Goal: Task Accomplishment & Management: Manage account settings

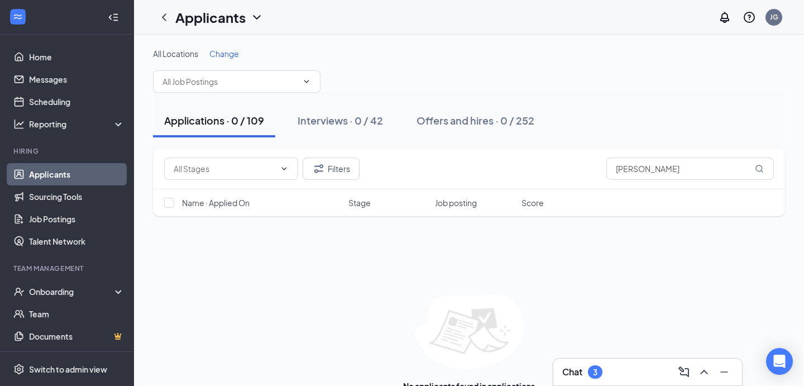
click at [615, 371] on div "Chat 3" at bounding box center [647, 372] width 171 height 18
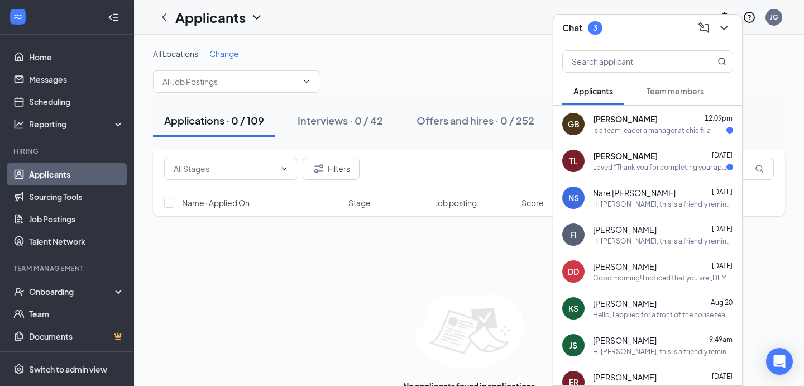
click at [647, 127] on div "Is a team leader a manager at chic fil a" at bounding box center [652, 130] width 118 height 9
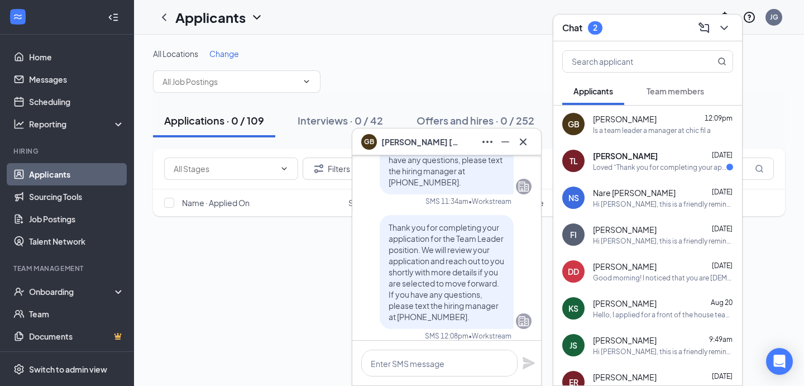
scroll to position [-79, 0]
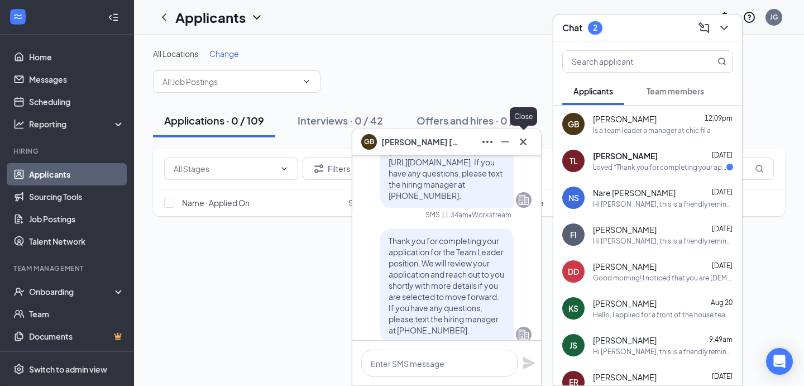
click at [528, 138] on icon "Cross" at bounding box center [523, 141] width 13 height 13
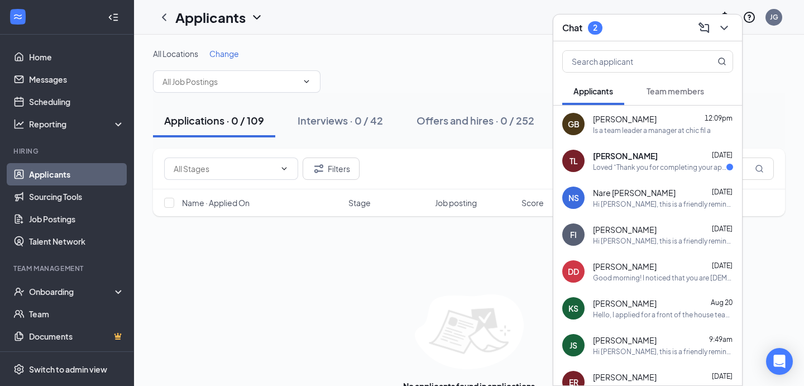
click at [356, 287] on div "Filters tyndall Name · Applied On Stage Job posting Score No applicants found i…" at bounding box center [469, 276] width 632 height 254
click at [724, 35] on button at bounding box center [725, 28] width 18 height 18
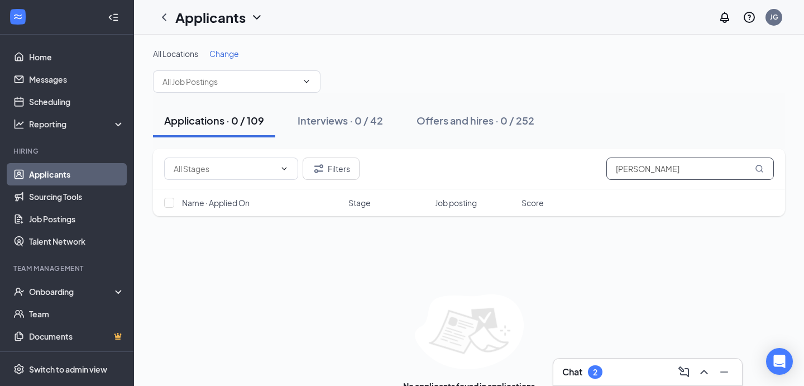
click at [648, 171] on input "tyndall" at bounding box center [691, 169] width 168 height 22
type input "bates"
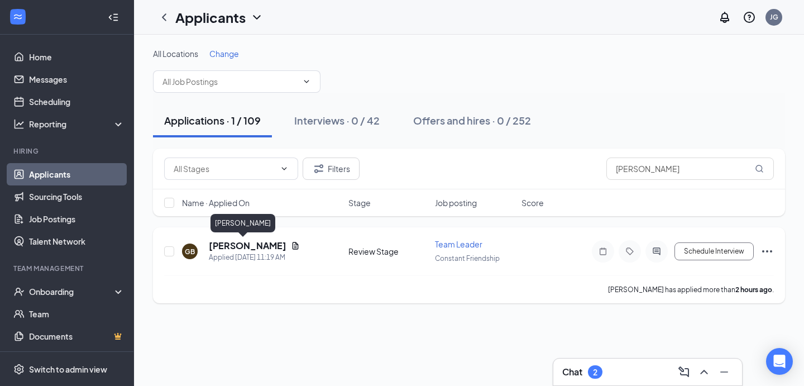
click at [242, 244] on h5 "[PERSON_NAME]" at bounding box center [248, 246] width 78 height 12
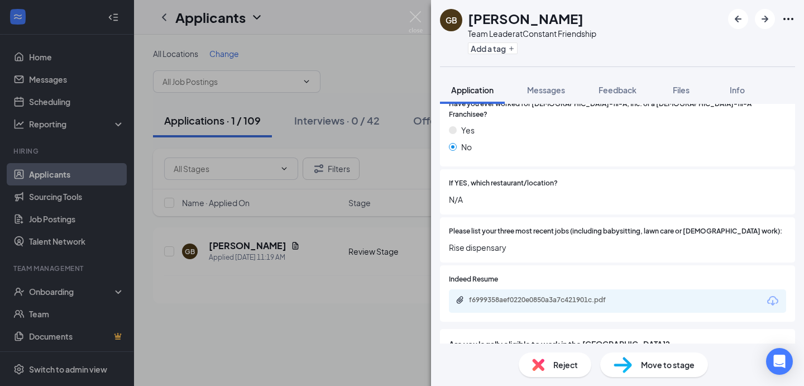
scroll to position [403, 0]
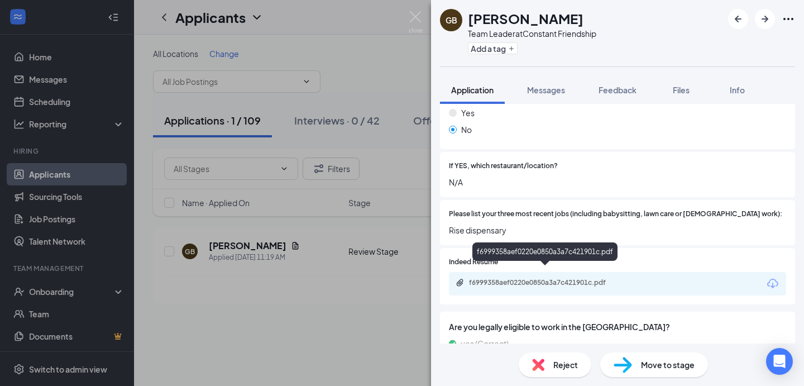
click at [555, 278] on div "f6999358aef0220e0850a3a7c421901c.pdf" at bounding box center [547, 282] width 156 height 9
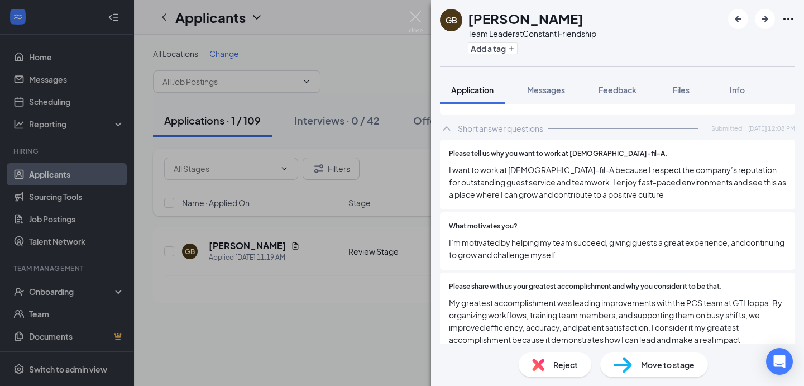
scroll to position [1160, 0]
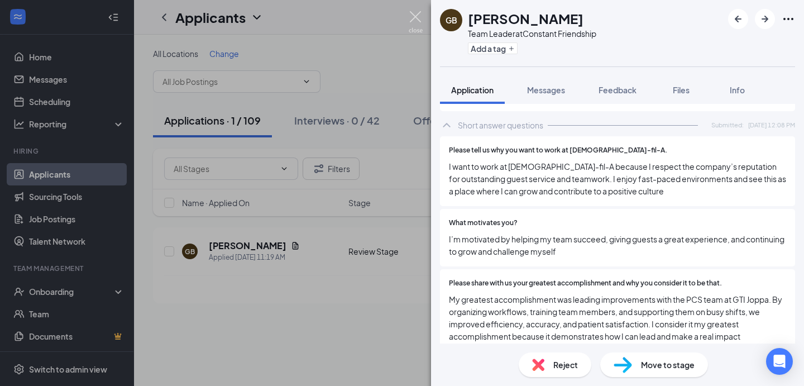
click at [416, 17] on img at bounding box center [416, 22] width 14 height 22
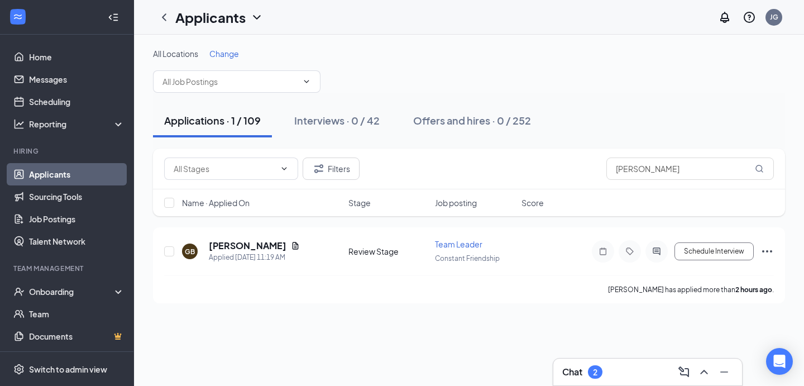
click at [312, 345] on div "All Locations Change Applications · 1 / 109 Interviews · 0 / 42 Offers and hire…" at bounding box center [469, 210] width 670 height 351
click at [318, 128] on button "Interviews · 0 / 42" at bounding box center [337, 121] width 108 height 34
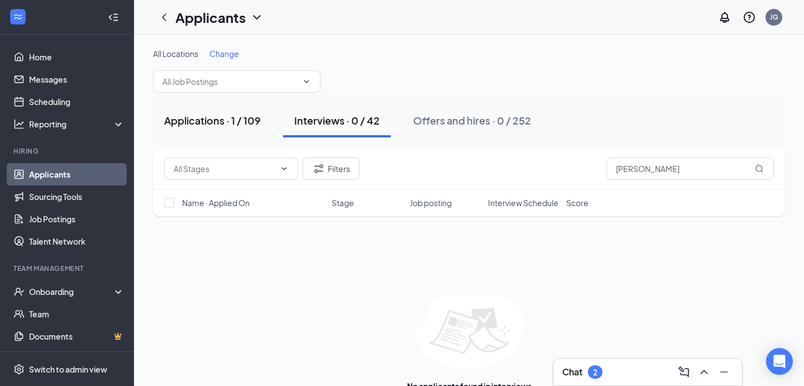
click at [231, 119] on div "Applications · 1 / 109" at bounding box center [212, 120] width 97 height 14
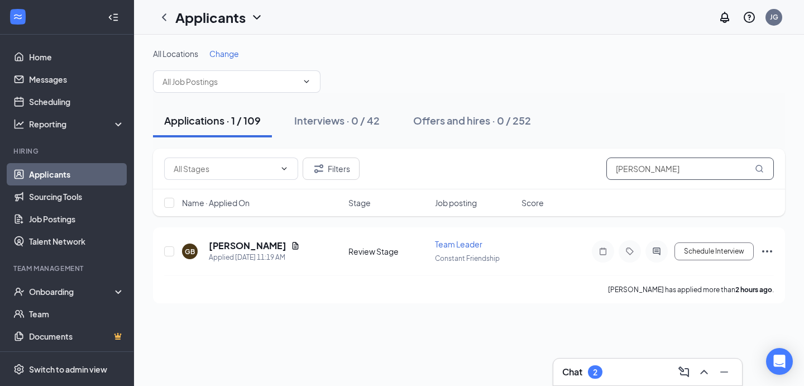
click at [646, 176] on input "bates" at bounding box center [691, 169] width 168 height 22
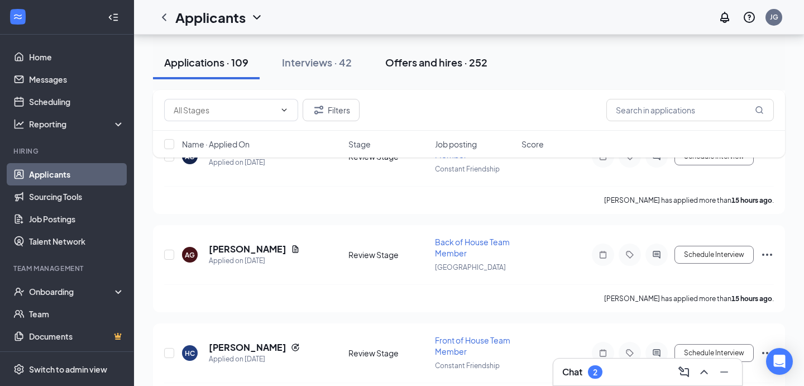
scroll to position [307, 0]
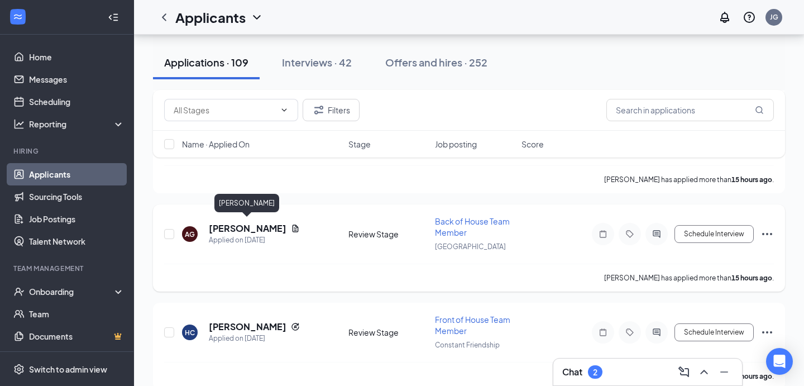
click at [243, 226] on h5 "[PERSON_NAME]" at bounding box center [248, 228] width 78 height 12
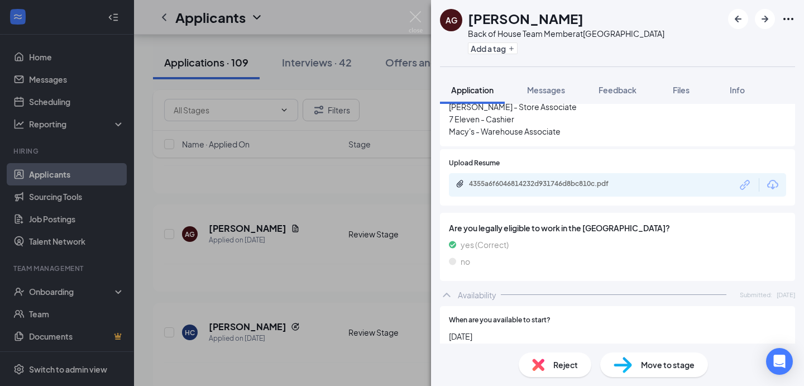
scroll to position [557, 0]
click at [565, 180] on div "4355a6f6046814232d931746d8bc810c.pdf" at bounding box center [547, 184] width 156 height 9
click at [645, 367] on span "Move to stage" at bounding box center [668, 365] width 54 height 12
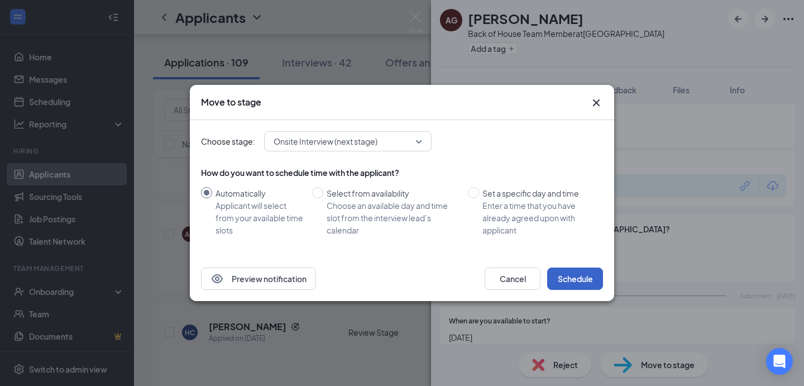
click at [569, 281] on button "Schedule" at bounding box center [575, 279] width 56 height 22
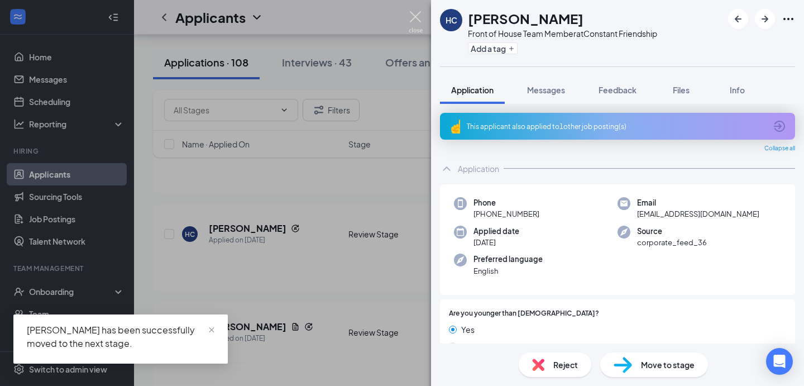
click at [416, 19] on img at bounding box center [416, 22] width 14 height 22
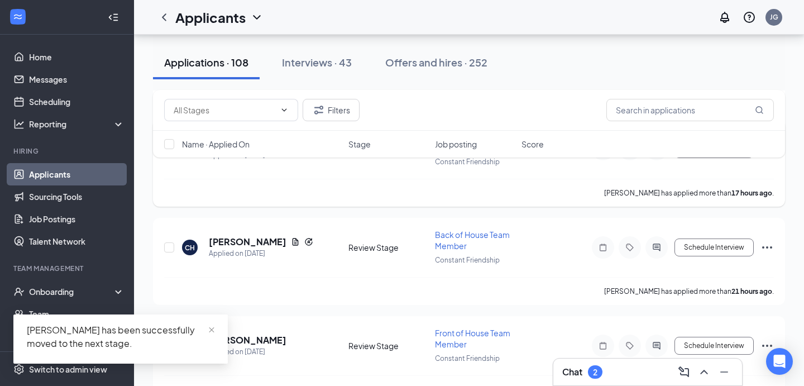
scroll to position [391, 0]
click at [211, 328] on span "close" at bounding box center [212, 330] width 8 height 8
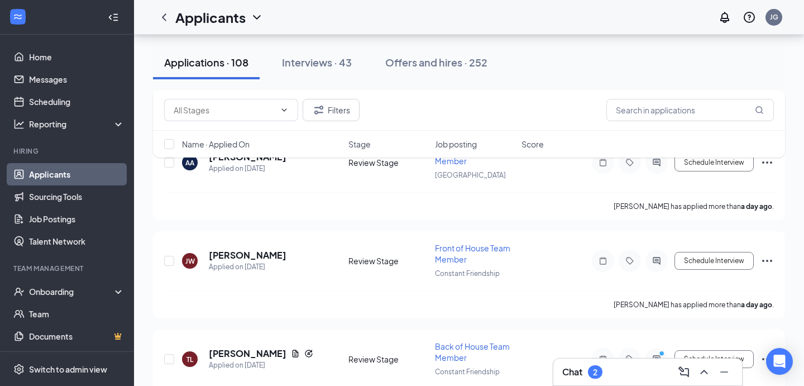
scroll to position [755, 0]
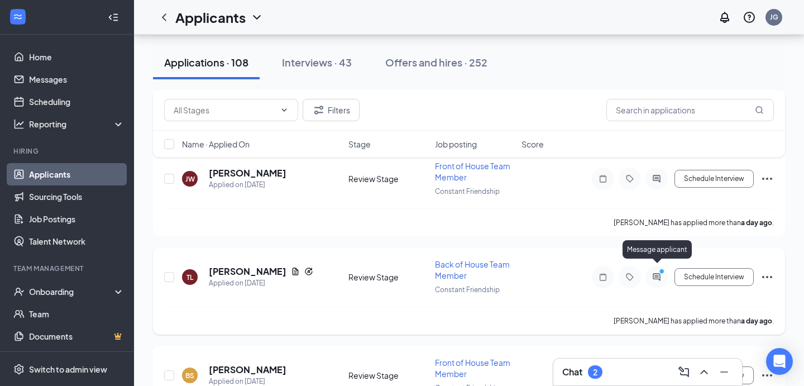
click at [653, 273] on icon "ActiveChat" at bounding box center [656, 276] width 7 height 7
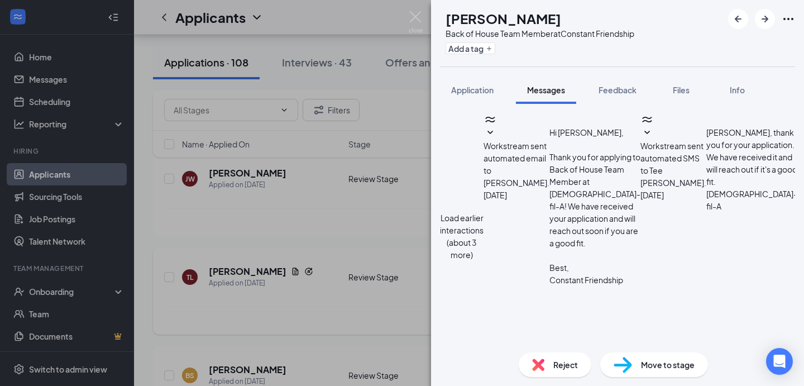
scroll to position [369, 0]
click at [416, 15] on img at bounding box center [416, 22] width 14 height 22
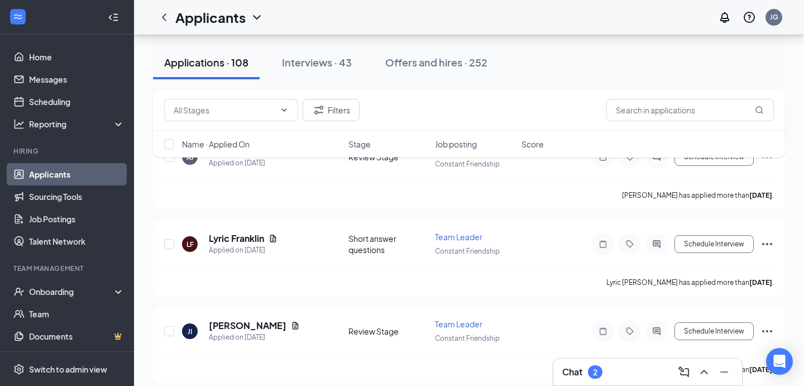
scroll to position [1163, 0]
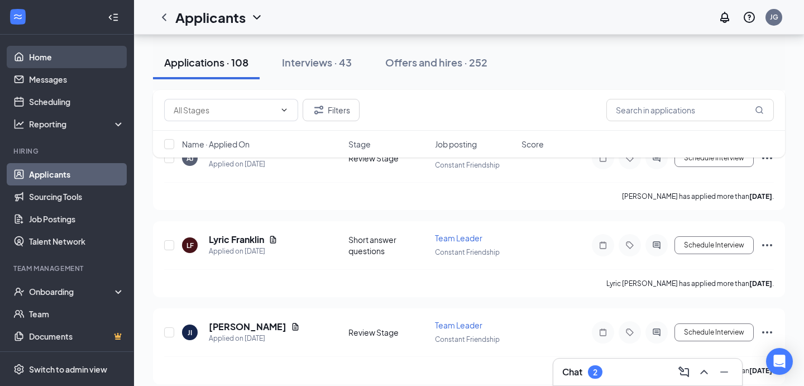
click at [69, 53] on link "Home" at bounding box center [77, 57] width 96 height 22
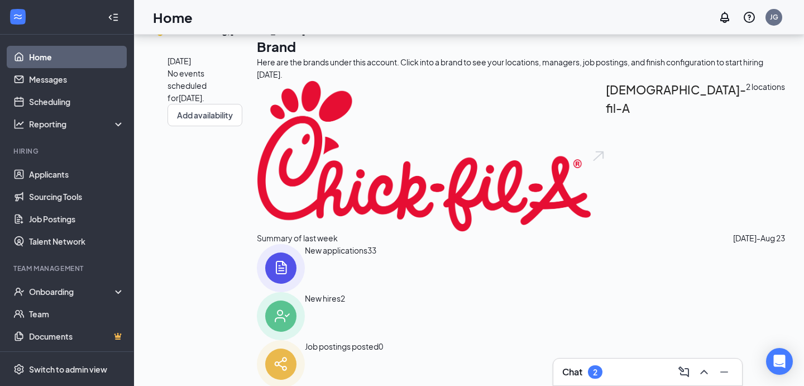
scroll to position [159, 0]
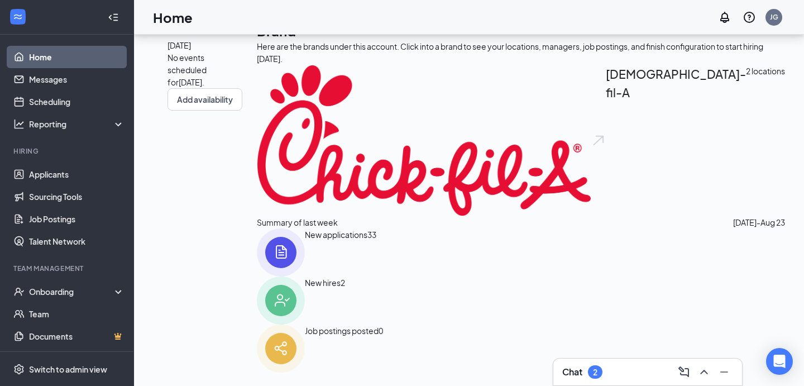
click at [621, 373] on div "Chat 2" at bounding box center [647, 372] width 171 height 18
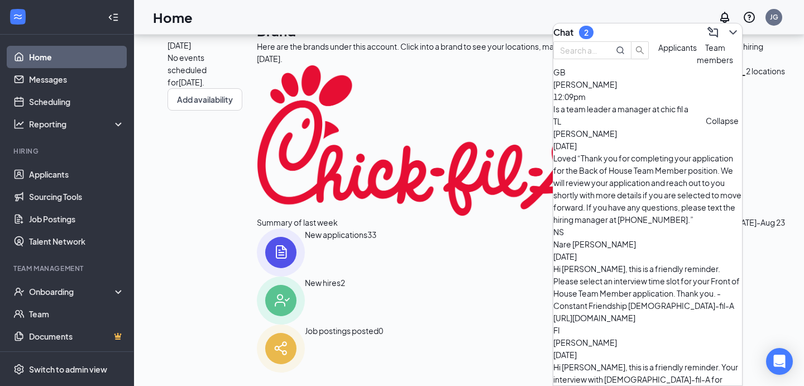
click at [728, 27] on icon "ChevronDown" at bounding box center [733, 32] width 13 height 13
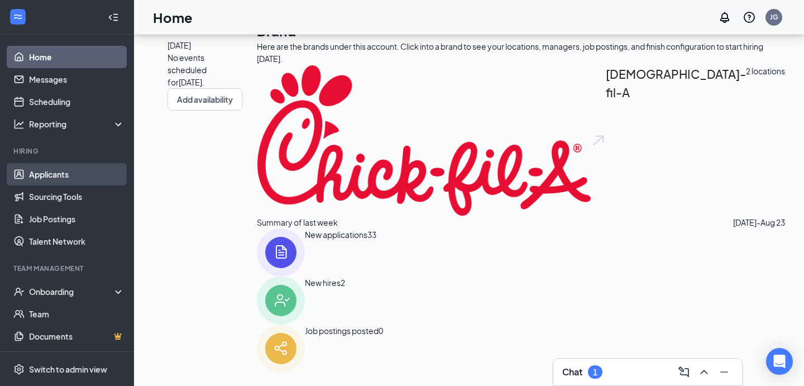
click at [42, 173] on link "Applicants" at bounding box center [77, 174] width 96 height 22
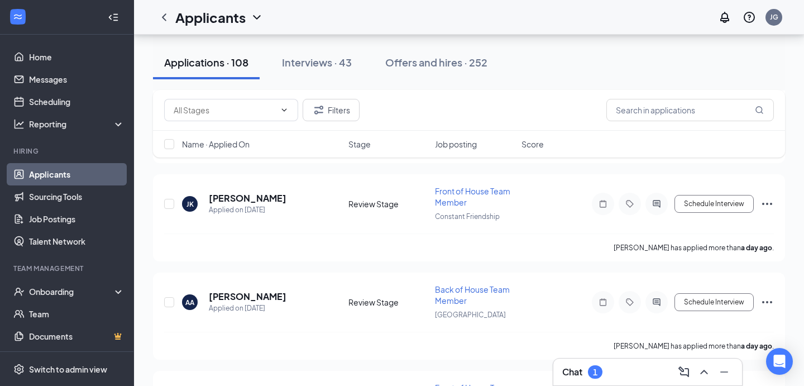
scroll to position [532, 0]
